Goal: Ask a question

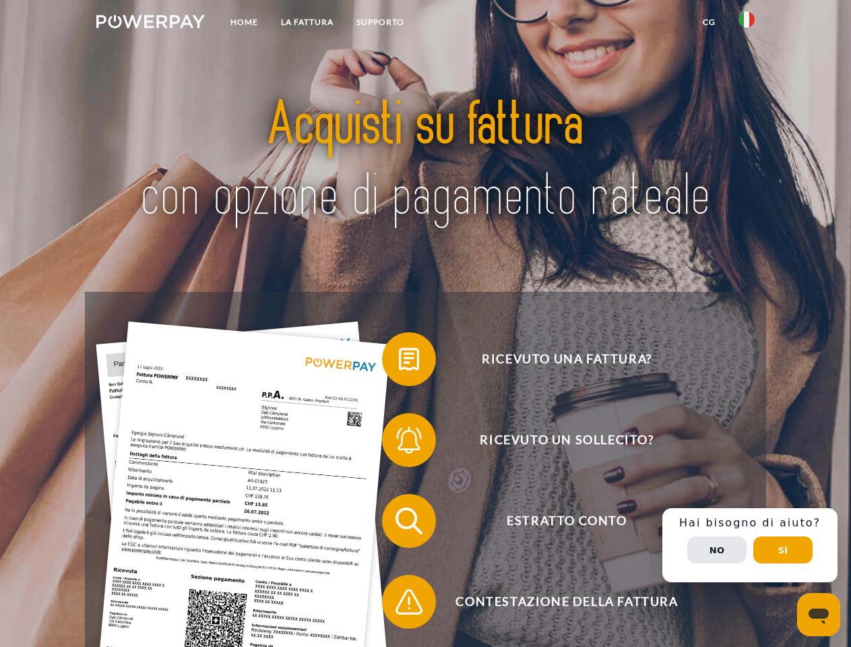
click at [150, 24] on img at bounding box center [150, 21] width 108 height 13
click at [747, 24] on img at bounding box center [746, 19] width 16 height 16
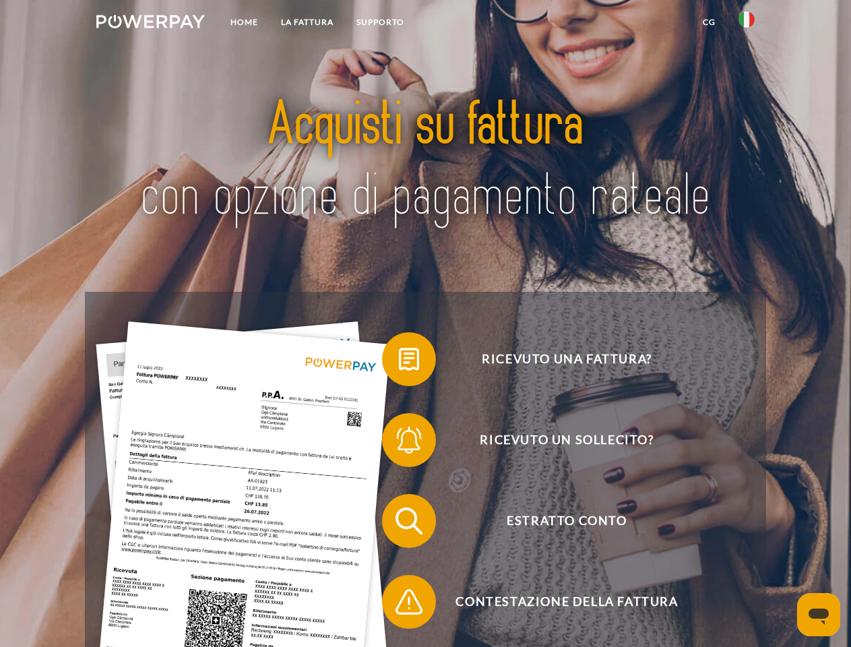
click at [709, 22] on link "CG" at bounding box center [709, 22] width 36 height 24
click at [399, 362] on span at bounding box center [388, 358] width 67 height 67
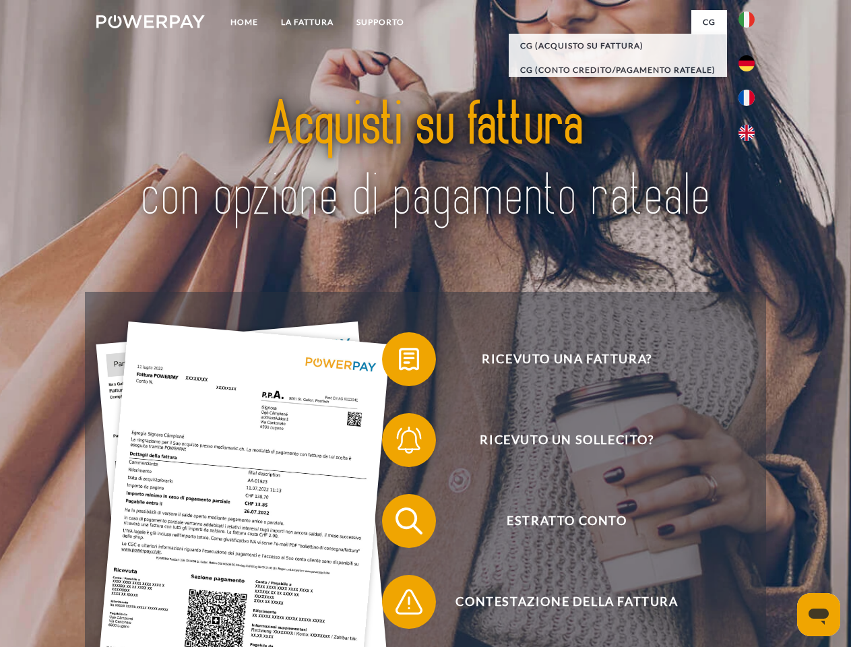
click at [399, 443] on span at bounding box center [388, 439] width 67 height 67
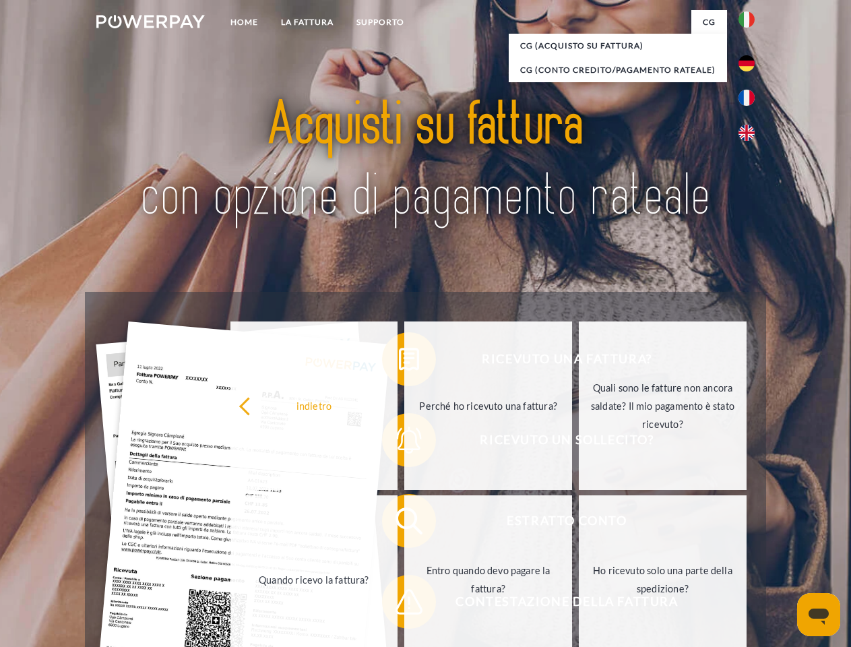
click at [404, 524] on link "Entro quando devo pagare la fattura?" at bounding box center [488, 579] width 168 height 168
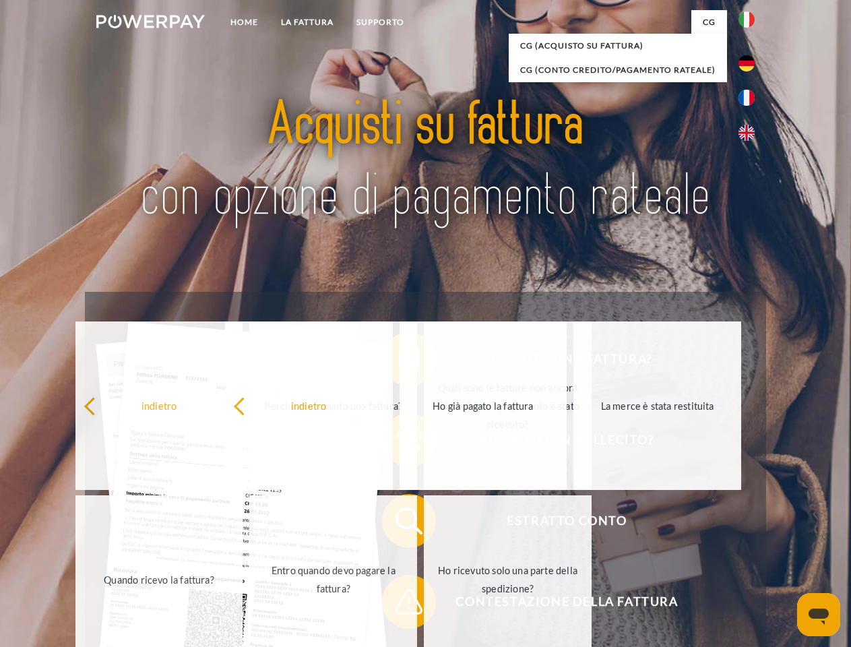
click at [424, 604] on link "Ho ricevuto solo una parte della spedizione?" at bounding box center [508, 579] width 168 height 168
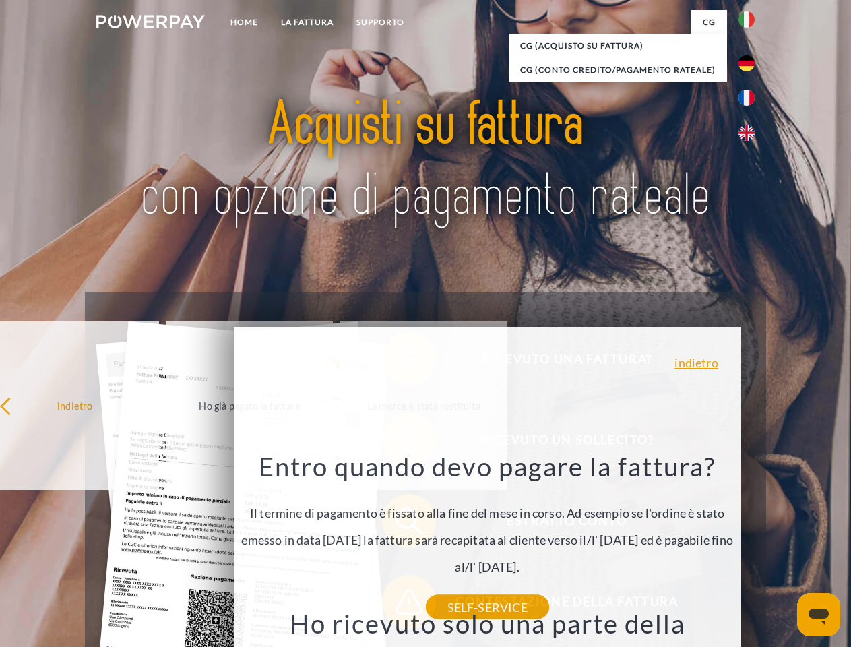
click at [750, 545] on div "Ricevuto una fattura? Ricevuto un sollecito? Estratto conto indietro" at bounding box center [425, 561] width 681 height 539
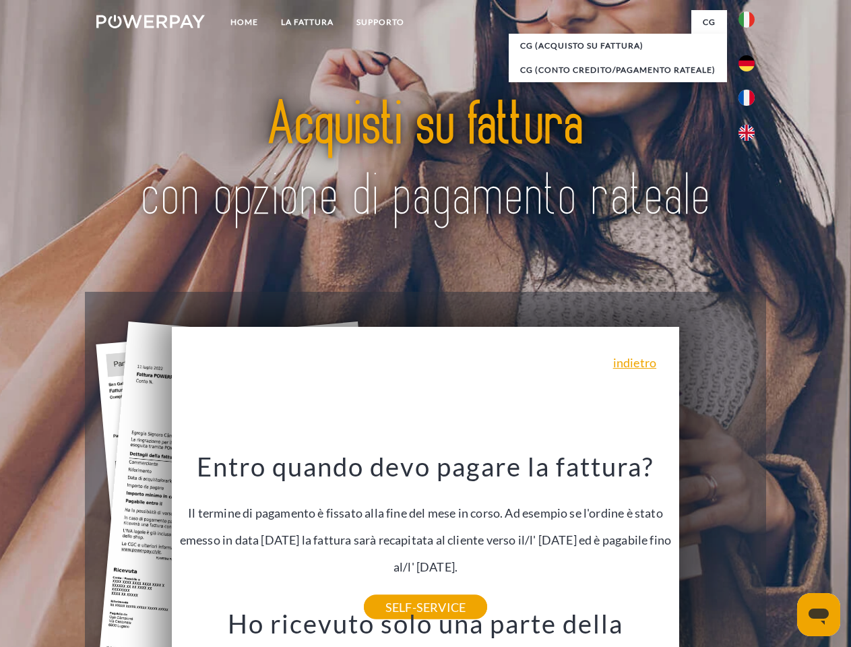
click at [717, 548] on span "Estratto conto" at bounding box center [567, 521] width 330 height 54
click at [783, 550] on header "Home LA FATTURA [GEOGRAPHIC_DATA]" at bounding box center [425, 465] width 851 height 931
